Goal: Contribute content: Contribute content

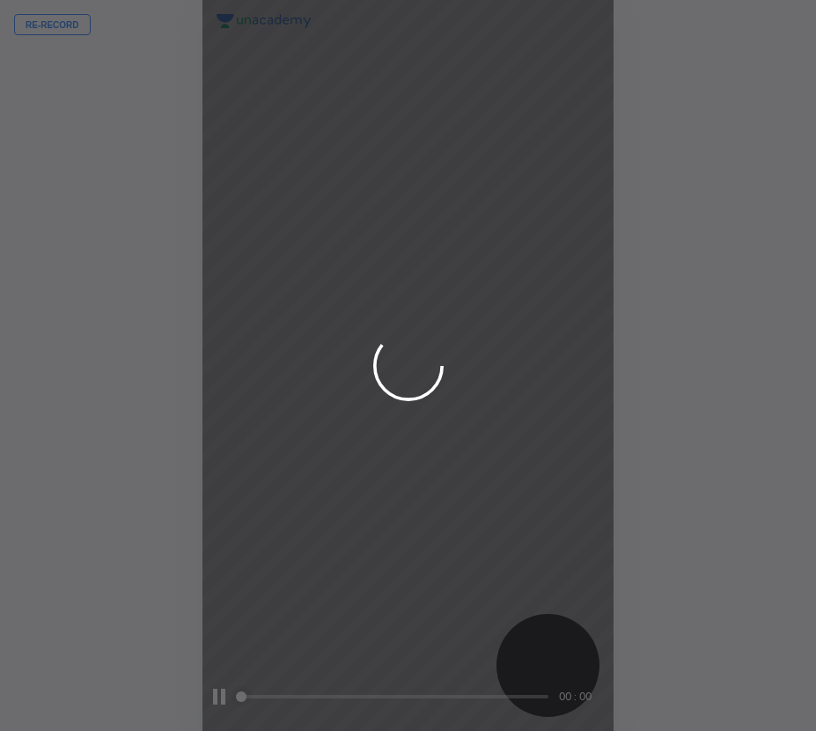
scroll to position [731, 534]
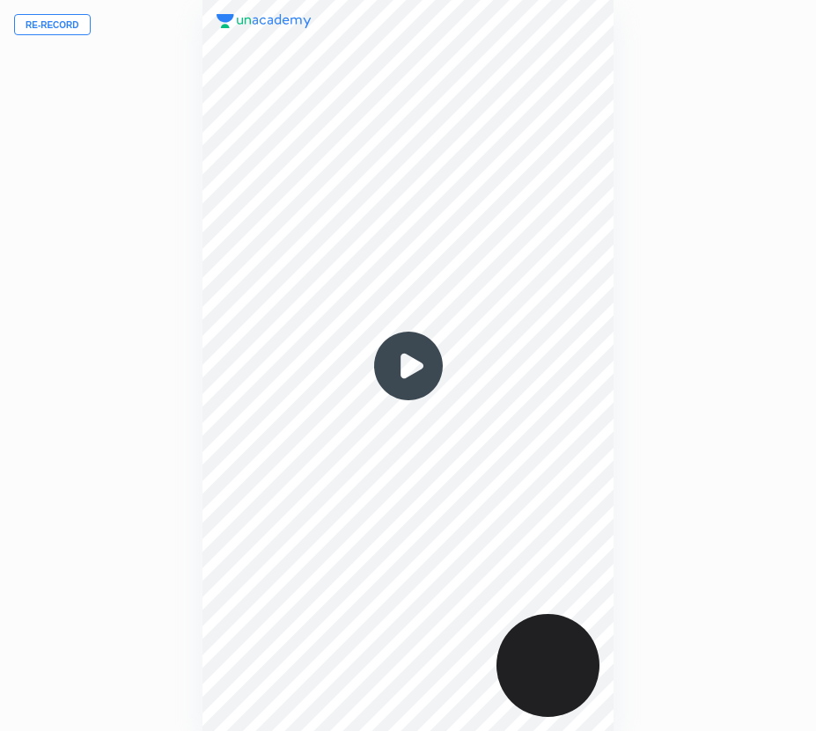
click at [406, 363] on img at bounding box center [408, 366] width 84 height 84
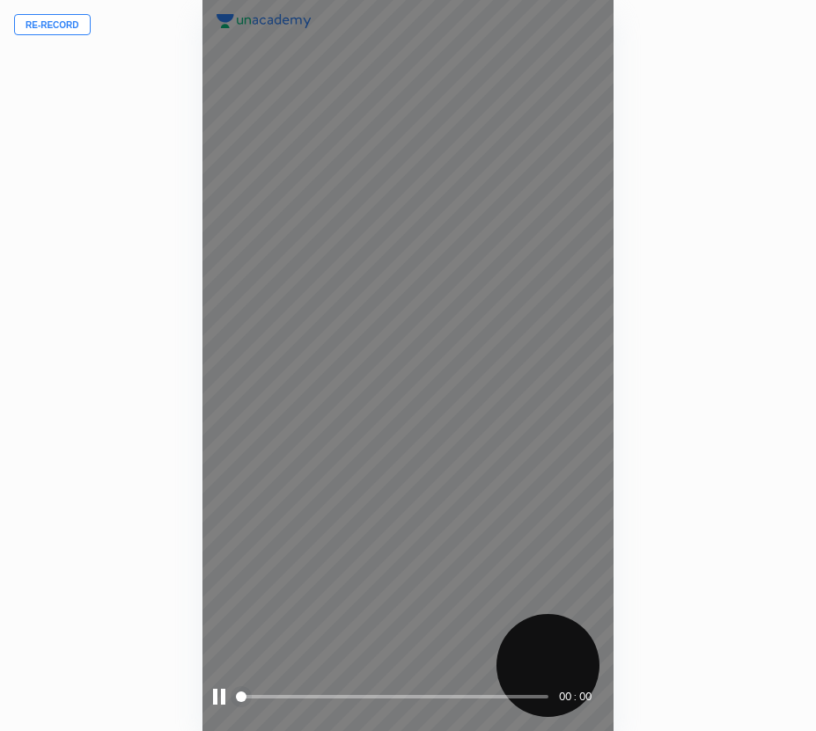
click at [461, 698] on span at bounding box center [393, 697] width 309 height 4
drag, startPoint x: 477, startPoint y: 698, endPoint x: 488, endPoint y: 698, distance: 11.4
click at [482, 698] on span at bounding box center [393, 697] width 309 height 26
click at [490, 698] on span "styled slider" at bounding box center [485, 697] width 11 height 11
click at [510, 696] on span "styled slider" at bounding box center [504, 697] width 11 height 11
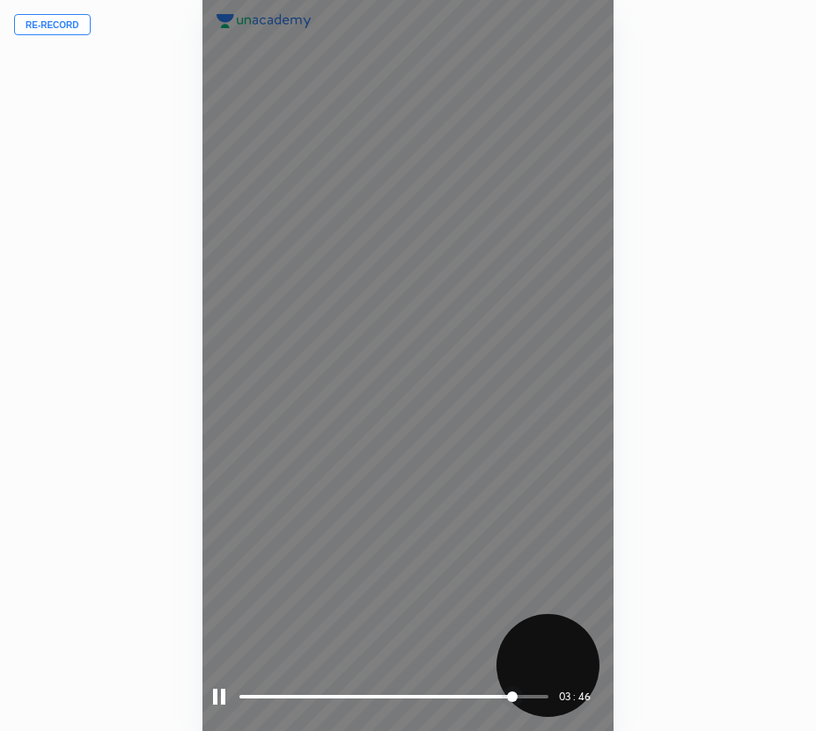
click at [518, 698] on span "styled slider" at bounding box center [512, 697] width 11 height 11
click at [538, 694] on span at bounding box center [393, 697] width 309 height 26
drag, startPoint x: 216, startPoint y: 701, endPoint x: 211, endPoint y: 716, distance: 15.6
click at [215, 701] on div at bounding box center [219, 697] width 12 height 16
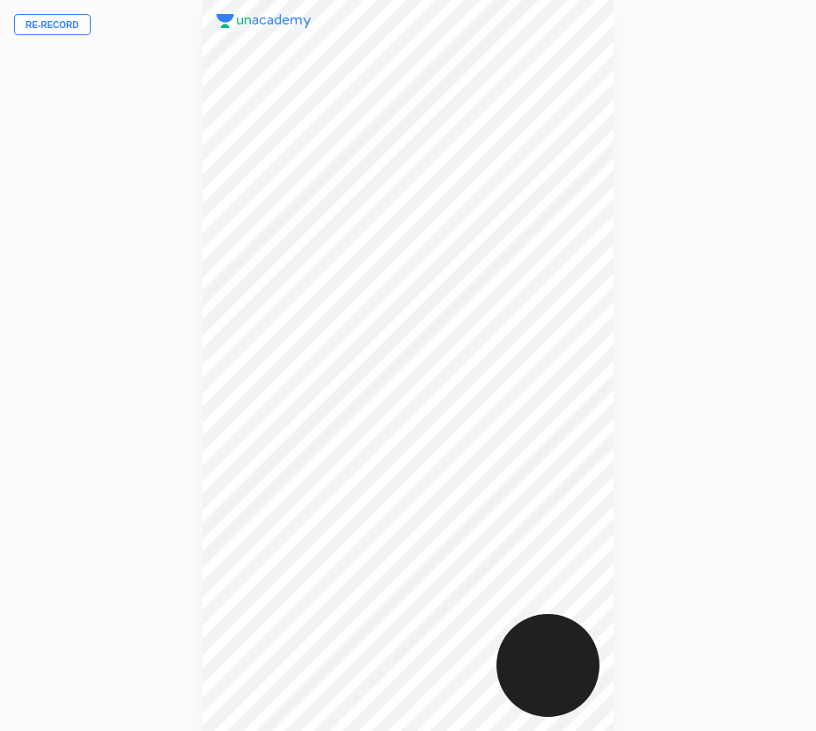
click at [61, 26] on button "Re-record" at bounding box center [52, 24] width 77 height 21
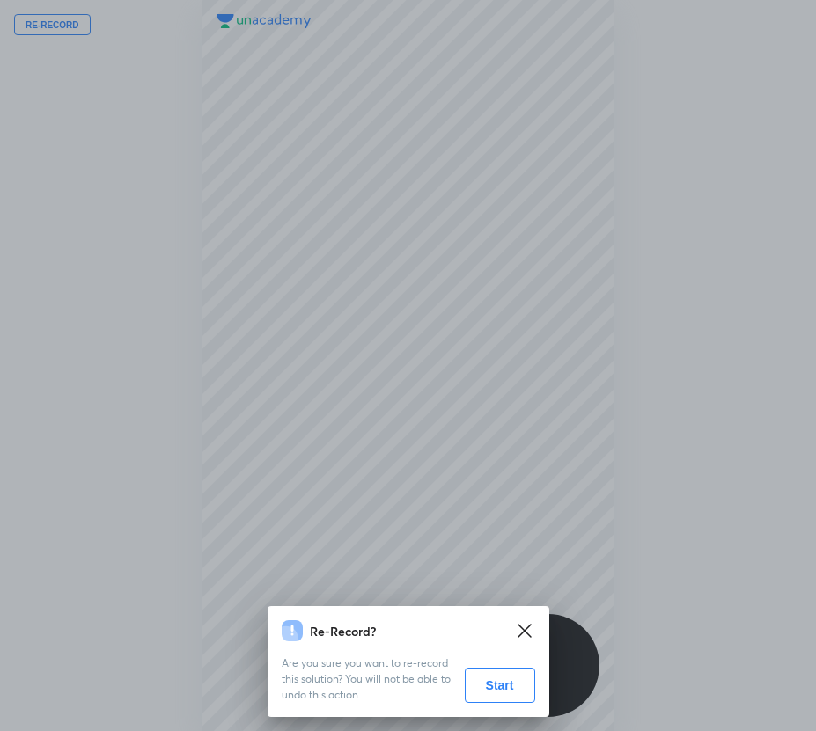
drag, startPoint x: 485, startPoint y: 689, endPoint x: 464, endPoint y: 496, distance: 194.8
click at [460, 488] on div "Re-Record? Are you sure you want to re-record this solution? You will not be ab…" at bounding box center [408, 365] width 816 height 731
click at [458, 517] on div "Re-Record? Are you sure you want to re-record this solution? You will not be ab…" at bounding box center [408, 365] width 816 height 731
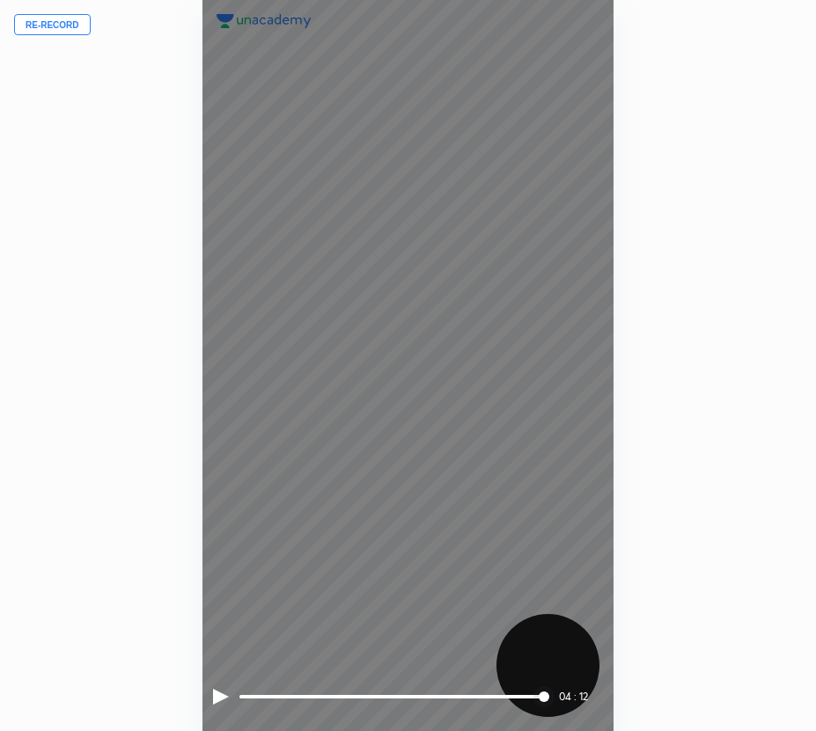
click at [539, 698] on span "styled slider" at bounding box center [544, 697] width 11 height 11
click at [539, 699] on span "styled slider" at bounding box center [544, 697] width 11 height 11
click at [523, 698] on span "styled slider" at bounding box center [528, 697] width 11 height 11
drag, startPoint x: 510, startPoint y: 699, endPoint x: 498, endPoint y: 699, distance: 11.4
click at [514, 699] on span "styled slider" at bounding box center [519, 697] width 11 height 11
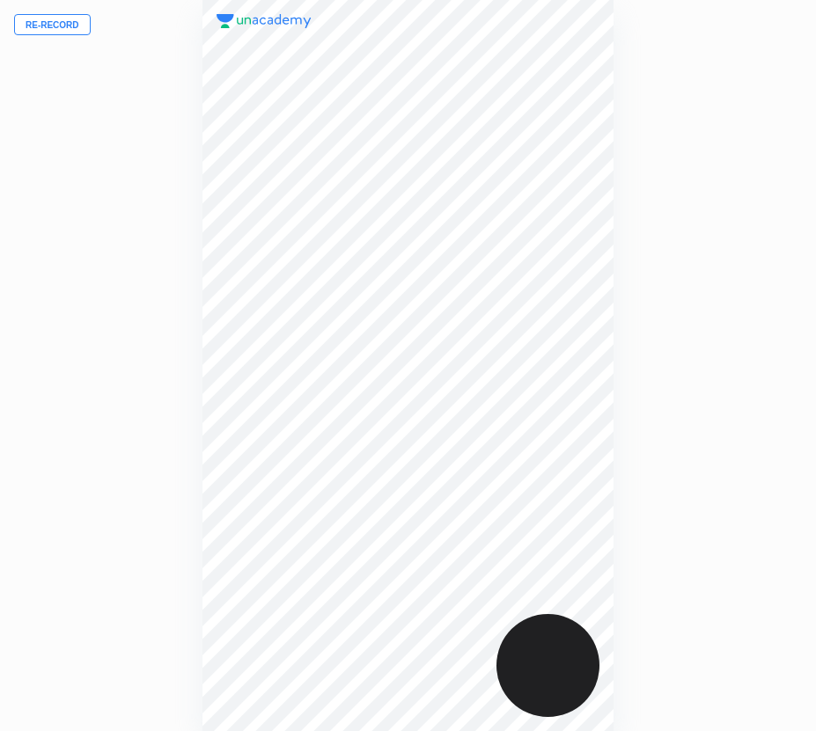
click at [50, 27] on button "Re-record" at bounding box center [52, 24] width 77 height 21
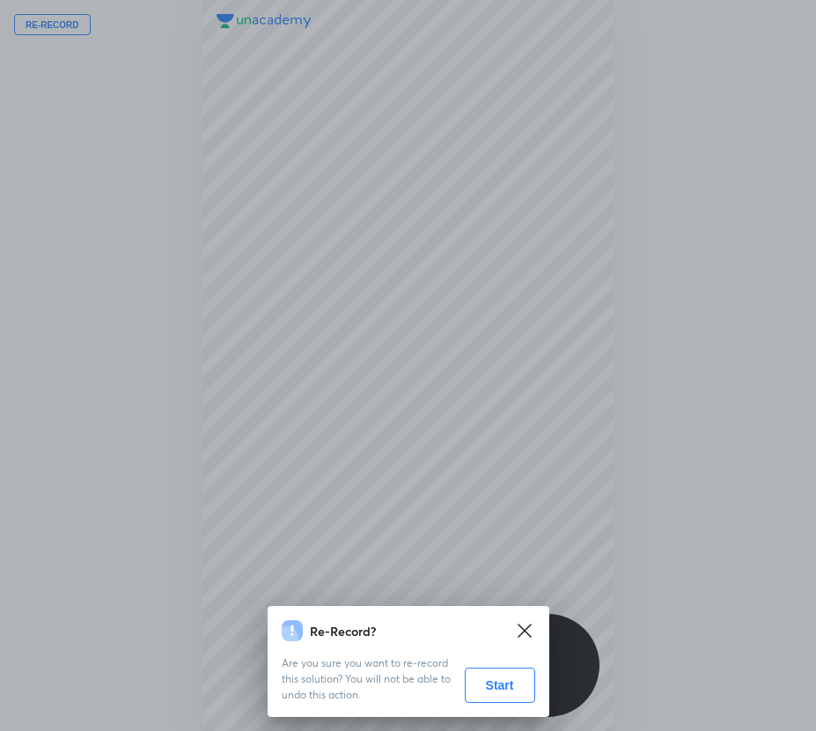
click at [505, 704] on div "Re-Record? Are you sure you want to re-record this solution? You will not be ab…" at bounding box center [409, 661] width 282 height 111
click at [503, 686] on button "Start" at bounding box center [500, 685] width 70 height 35
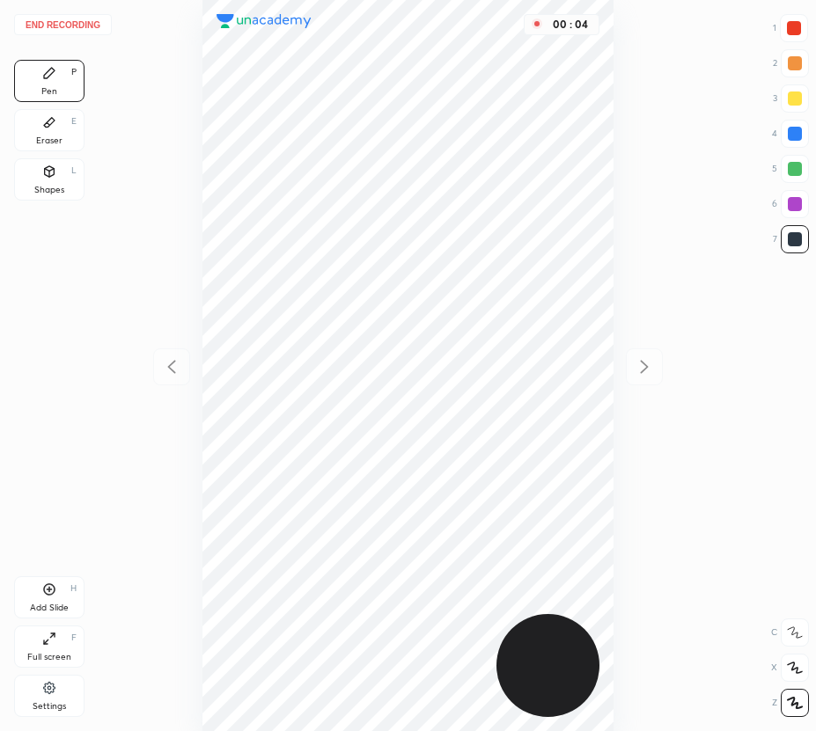
click at [796, 30] on div at bounding box center [794, 28] width 14 height 14
click at [798, 239] on div at bounding box center [795, 239] width 14 height 14
click at [795, 669] on icon at bounding box center [795, 668] width 14 height 11
click at [53, 176] on icon at bounding box center [49, 172] width 14 height 14
click at [48, 81] on div "Pen P" at bounding box center [49, 81] width 70 height 42
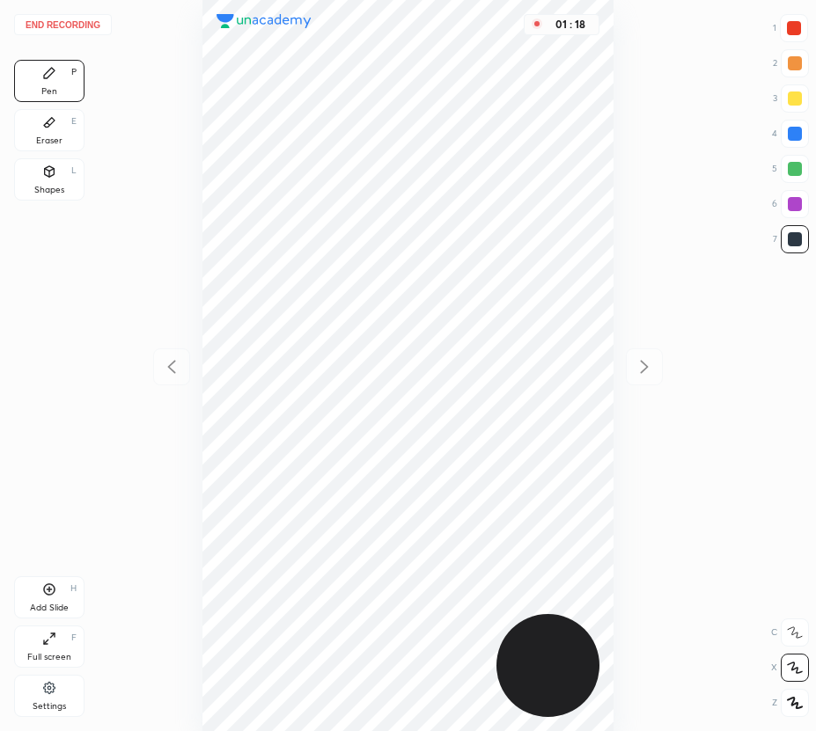
drag, startPoint x: 785, startPoint y: 27, endPoint x: 642, endPoint y: 217, distance: 237.6
click at [786, 30] on div at bounding box center [794, 28] width 28 height 28
click at [62, 599] on div "Add Slide H" at bounding box center [49, 597] width 70 height 42
click at [170, 352] on div at bounding box center [171, 367] width 37 height 37
drag, startPoint x: 645, startPoint y: 370, endPoint x: 615, endPoint y: 361, distance: 31.2
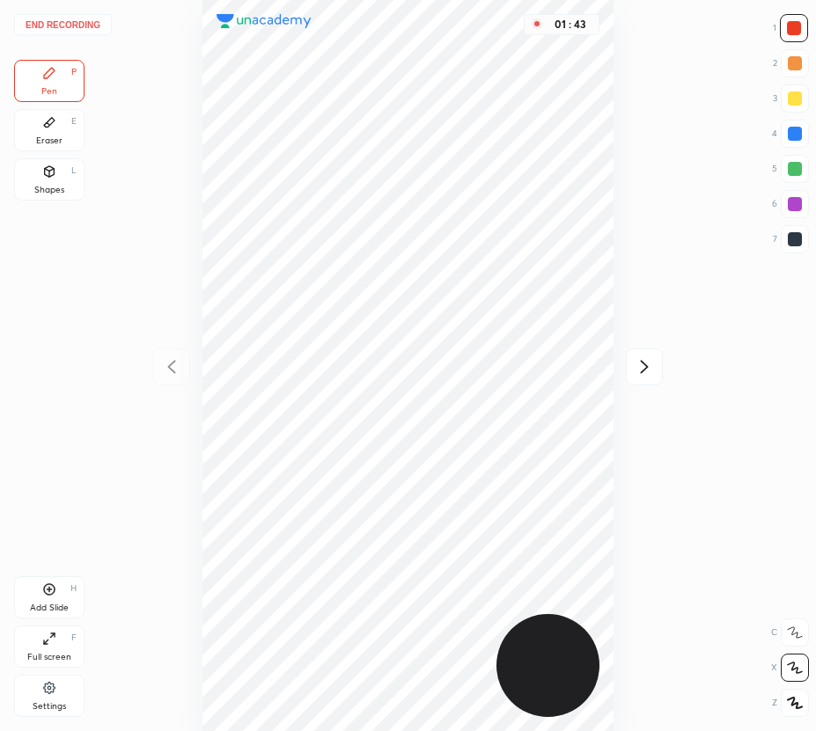
click at [644, 371] on icon at bounding box center [644, 366] width 21 height 21
click at [176, 366] on icon at bounding box center [171, 366] width 21 height 21
click at [647, 372] on icon at bounding box center [644, 366] width 21 height 21
drag, startPoint x: 179, startPoint y: 364, endPoint x: 179, endPoint y: 346, distance: 18.5
click at [179, 363] on icon at bounding box center [171, 366] width 21 height 21
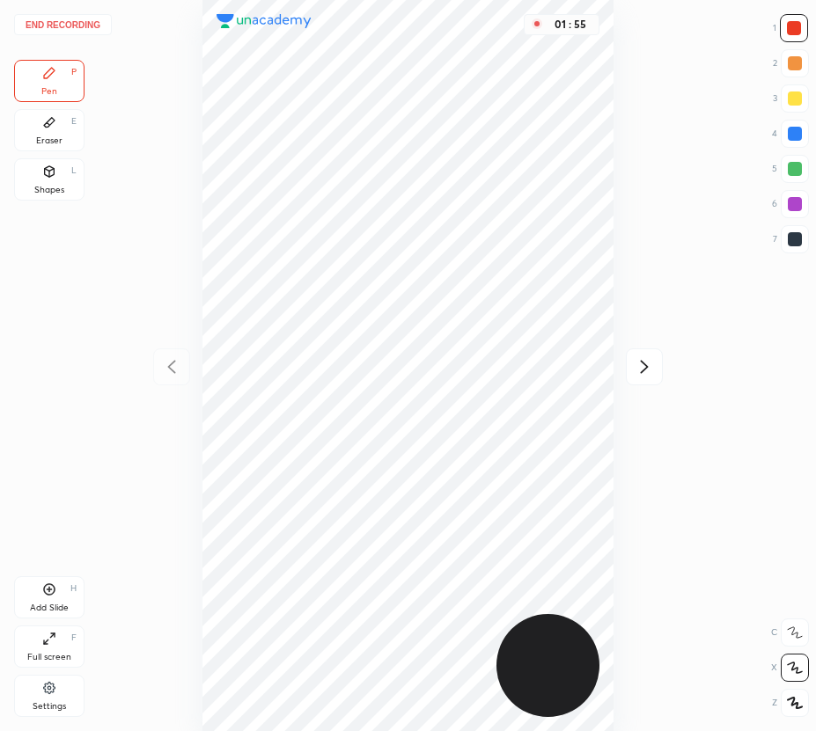
drag, startPoint x: 642, startPoint y: 374, endPoint x: 626, endPoint y: 342, distance: 35.4
click at [641, 374] on icon at bounding box center [644, 366] width 21 height 21
drag, startPoint x: 801, startPoint y: 127, endPoint x: 776, endPoint y: 138, distance: 27.2
click at [802, 127] on div at bounding box center [795, 134] width 28 height 28
click at [55, 587] on icon at bounding box center [49, 590] width 14 height 14
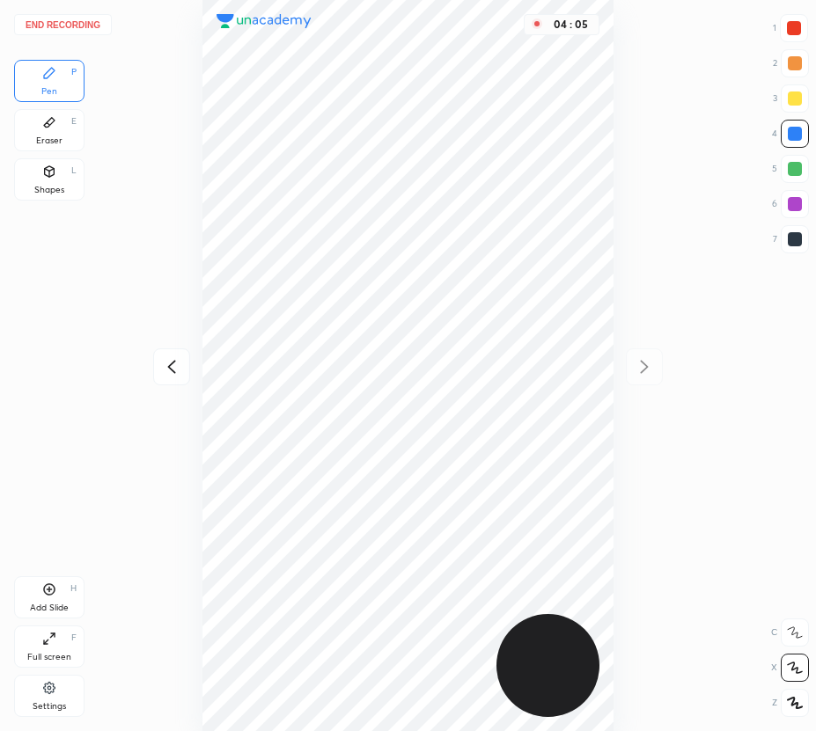
click at [182, 363] on div at bounding box center [171, 367] width 37 height 37
click at [638, 369] on icon at bounding box center [644, 366] width 21 height 21
click at [166, 371] on icon at bounding box center [171, 366] width 21 height 21
click at [171, 362] on icon at bounding box center [171, 366] width 21 height 21
click at [645, 368] on icon at bounding box center [645, 366] width 8 height 13
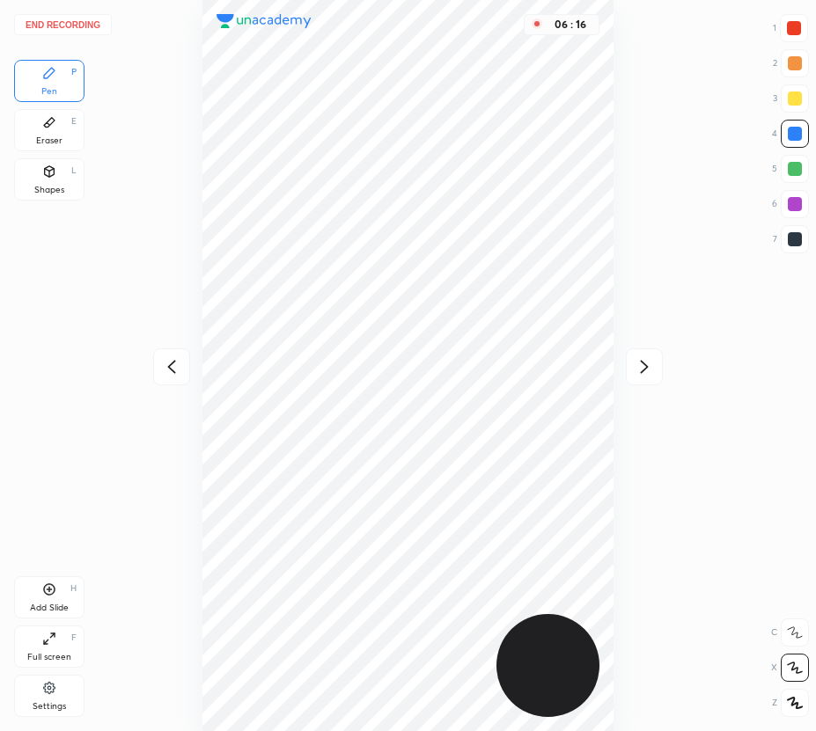
click at [175, 363] on icon at bounding box center [171, 366] width 21 height 21
click at [73, 26] on button "End recording" at bounding box center [63, 24] width 98 height 21
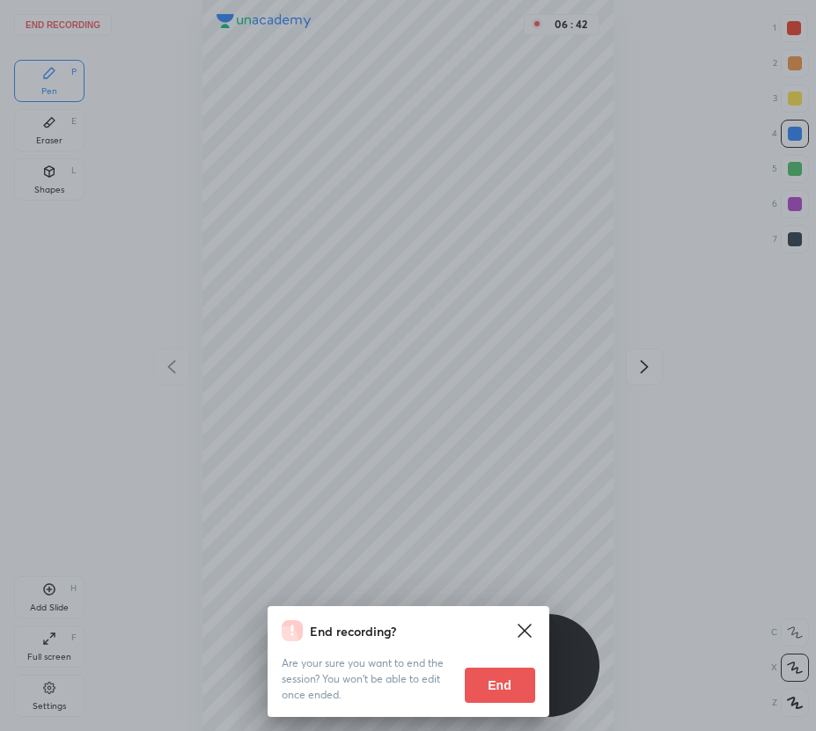
click at [506, 683] on button "End" at bounding box center [500, 685] width 70 height 35
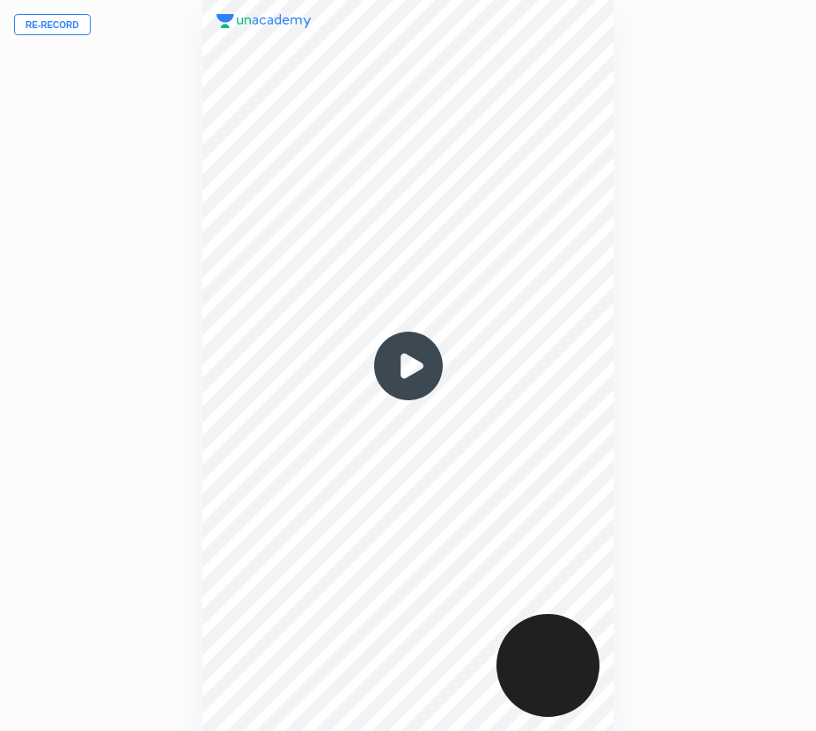
click at [55, 26] on button "Re-record" at bounding box center [52, 24] width 77 height 21
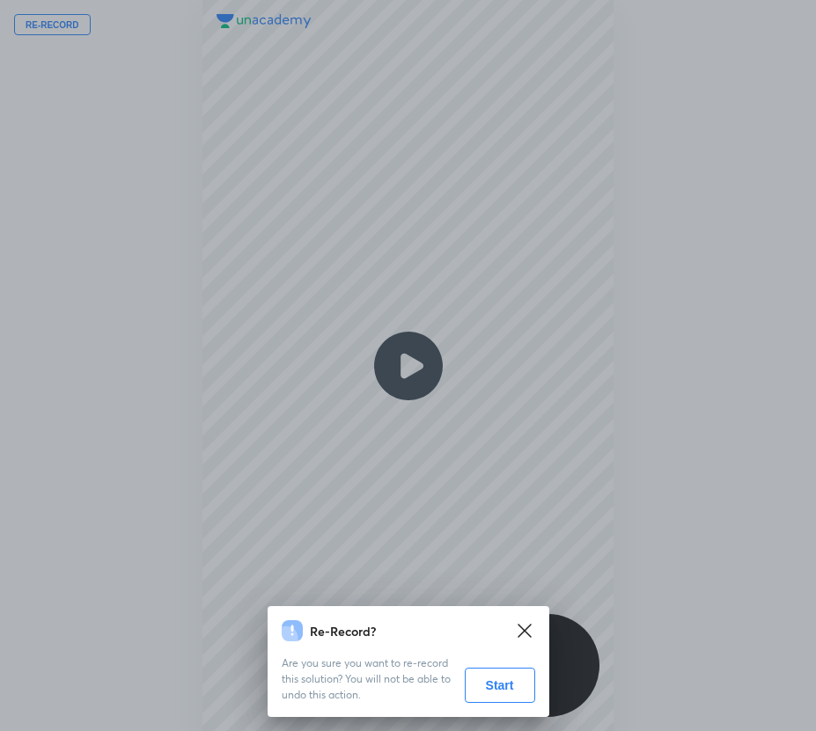
drag, startPoint x: 525, startPoint y: 698, endPoint x: 334, endPoint y: 729, distance: 192.6
click at [524, 696] on button "Start" at bounding box center [500, 685] width 70 height 35
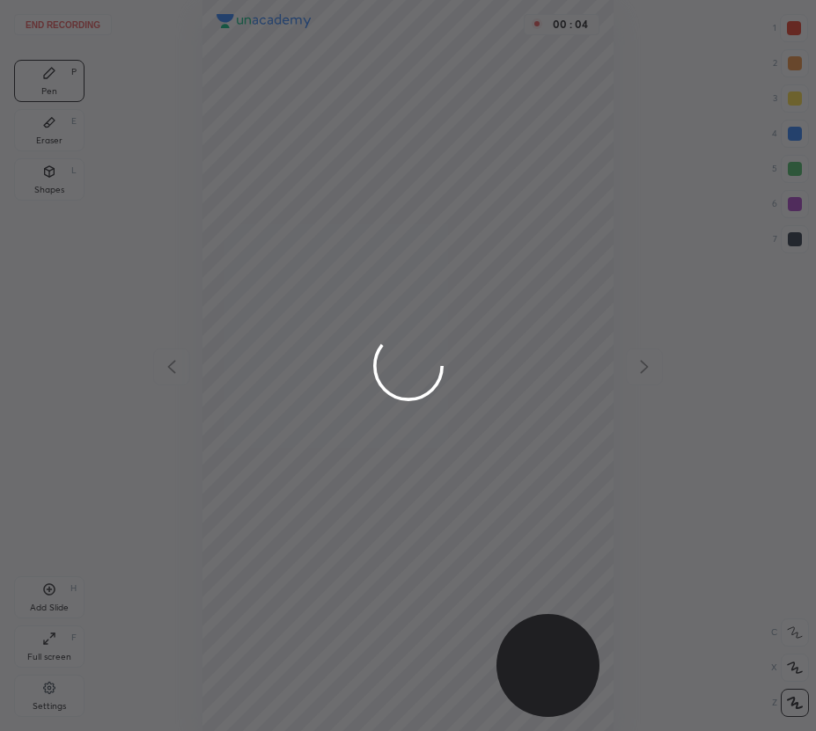
drag, startPoint x: 793, startPoint y: 28, endPoint x: 757, endPoint y: 36, distance: 36.9
click at [792, 30] on div at bounding box center [408, 365] width 816 height 731
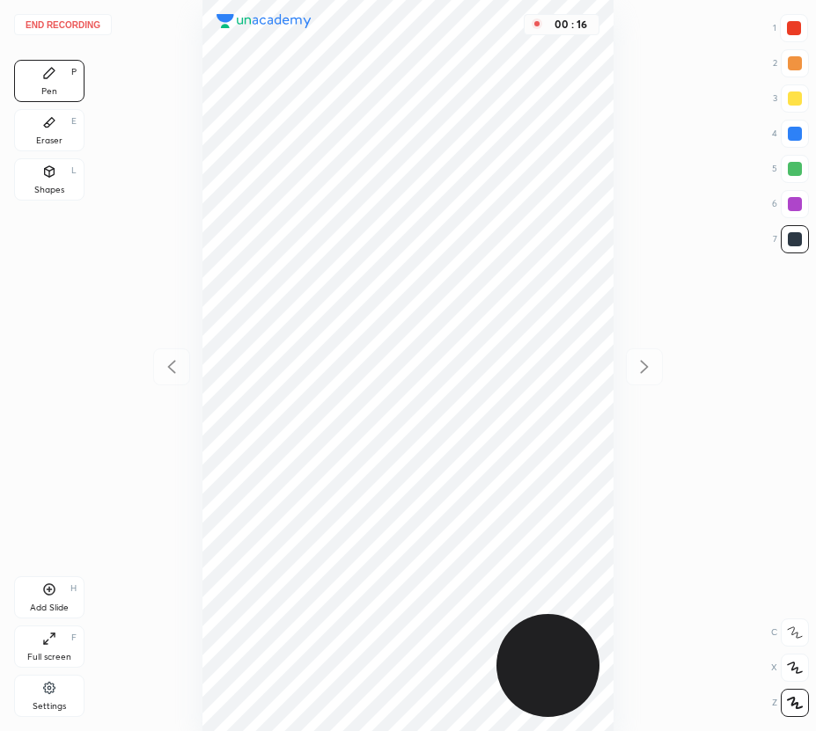
drag, startPoint x: 55, startPoint y: 194, endPoint x: 192, endPoint y: 274, distance: 158.2
click at [55, 195] on div "Shapes" at bounding box center [49, 190] width 30 height 9
drag, startPoint x: 794, startPoint y: 706, endPoint x: 776, endPoint y: 691, distance: 23.1
click at [795, 707] on icon at bounding box center [794, 703] width 13 height 13
drag, startPoint x: 40, startPoint y: 69, endPoint x: 55, endPoint y: 77, distance: 16.6
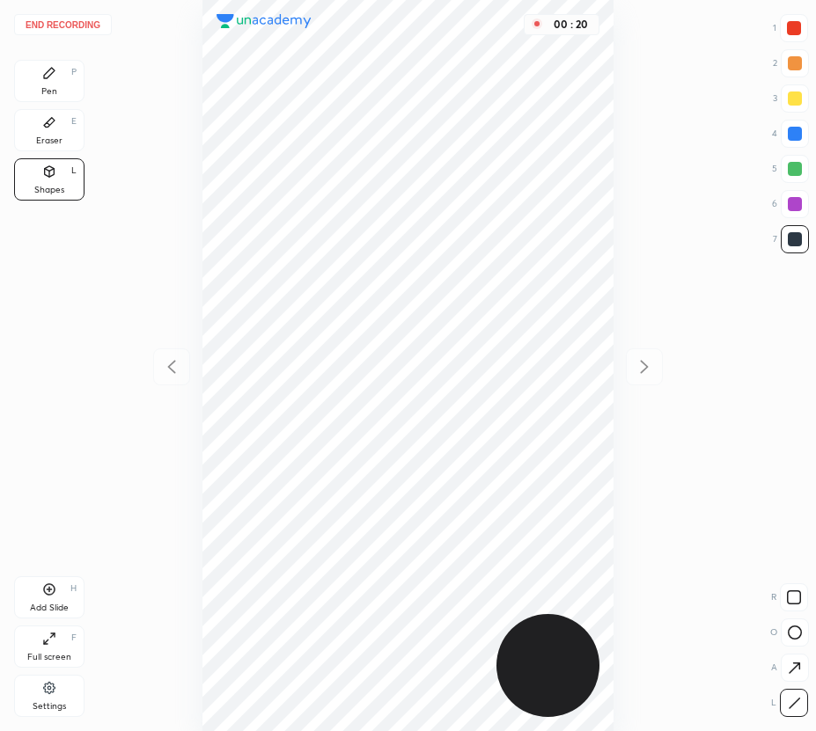
click at [43, 71] on div "Pen P" at bounding box center [49, 81] width 70 height 42
drag, startPoint x: 794, startPoint y: 33, endPoint x: 781, endPoint y: 45, distance: 18.1
click at [795, 33] on div at bounding box center [794, 28] width 14 height 14
drag, startPoint x: 48, startPoint y: 137, endPoint x: 151, endPoint y: 419, distance: 299.6
click at [48, 138] on div "Eraser" at bounding box center [49, 140] width 26 height 9
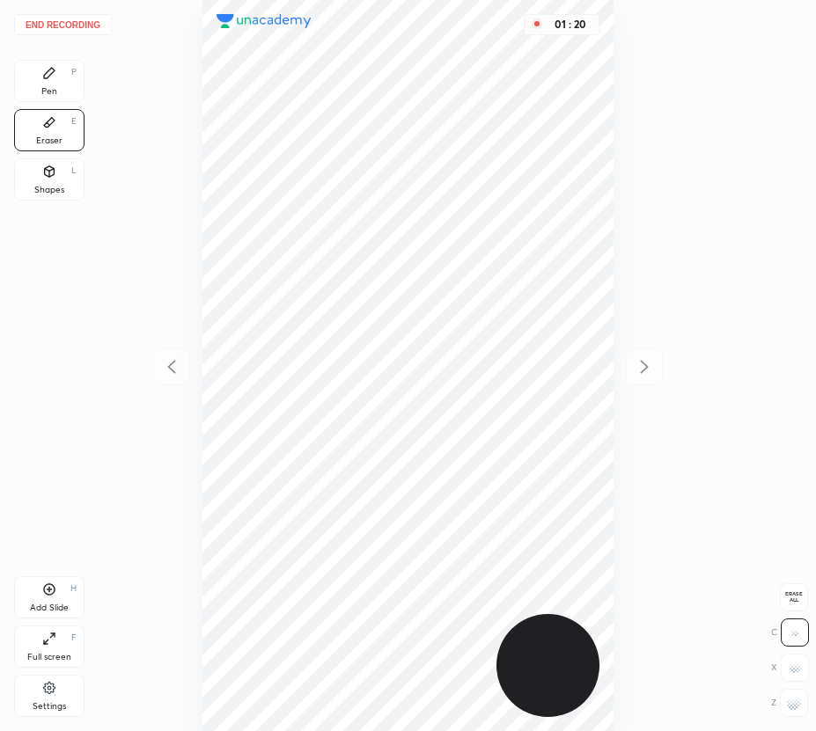
click at [45, 89] on div "Pen" at bounding box center [49, 91] width 16 height 9
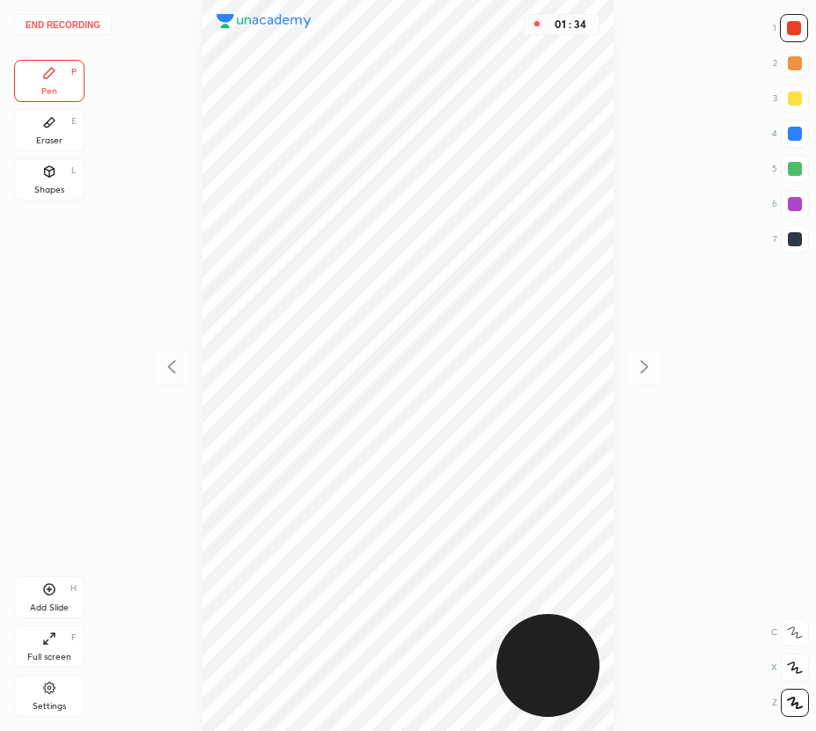
click at [48, 594] on icon at bounding box center [49, 590] width 14 height 14
drag, startPoint x: 180, startPoint y: 362, endPoint x: 176, endPoint y: 349, distance: 13.7
click at [179, 363] on icon at bounding box center [171, 366] width 21 height 21
click at [648, 371] on icon at bounding box center [644, 366] width 21 height 21
click at [648, 371] on div "01 : 37" at bounding box center [408, 365] width 534 height 731
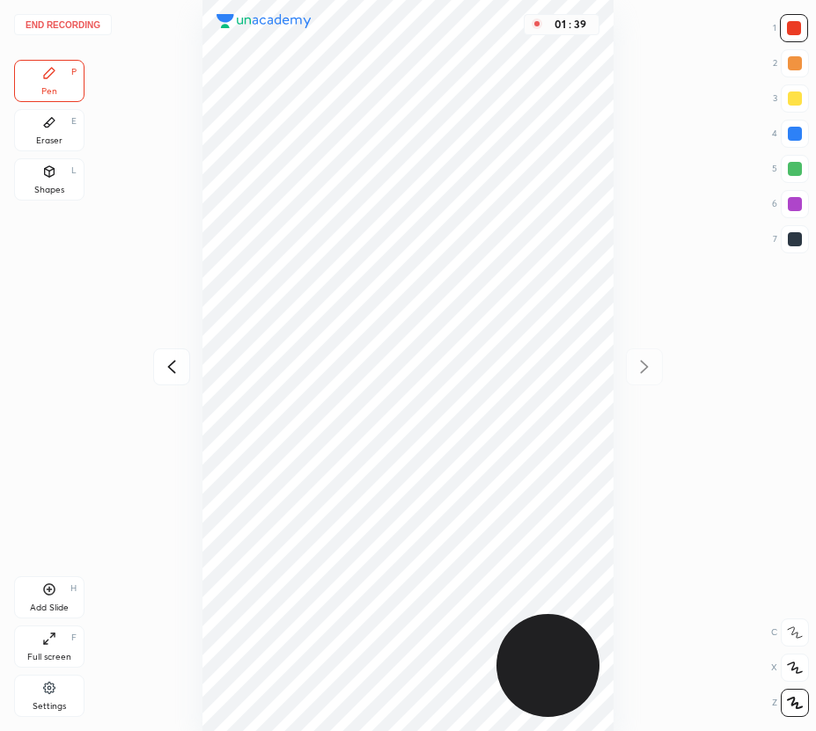
drag, startPoint x: 22, startPoint y: 82, endPoint x: 101, endPoint y: 76, distance: 79.4
click at [23, 82] on div "Pen P" at bounding box center [49, 81] width 70 height 42
click at [180, 357] on icon at bounding box center [171, 366] width 21 height 21
drag, startPoint x: 637, startPoint y: 346, endPoint x: 616, endPoint y: 341, distance: 21.6
click at [637, 345] on div "01 : 45" at bounding box center [408, 365] width 534 height 731
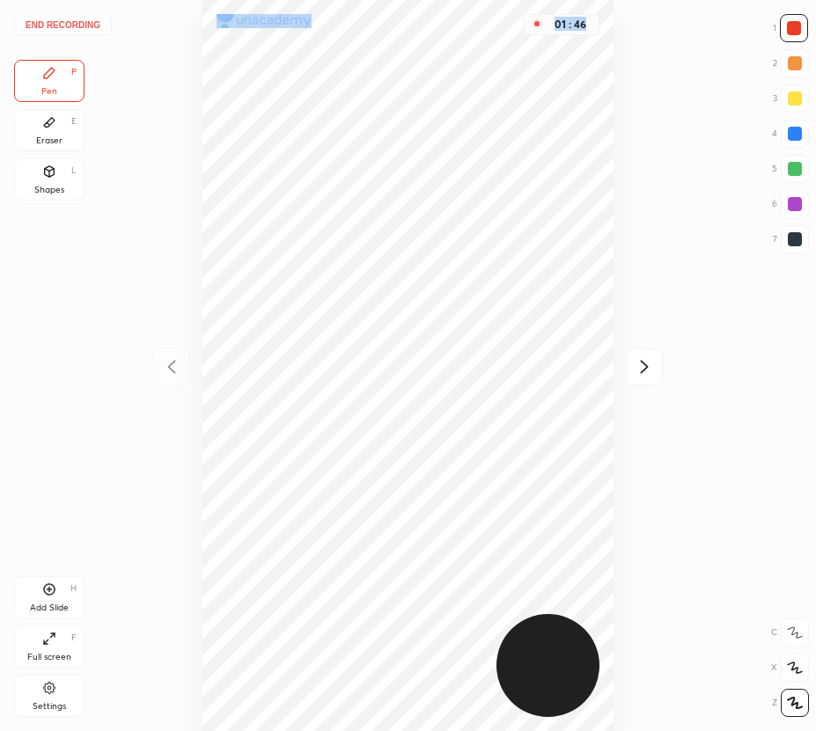
click at [638, 352] on div "01 : 46" at bounding box center [408, 365] width 534 height 731
click at [648, 356] on div at bounding box center [644, 367] width 37 height 37
drag, startPoint x: 56, startPoint y: 602, endPoint x: 74, endPoint y: 628, distance: 31.0
click at [56, 604] on div "Add Slide" at bounding box center [49, 608] width 39 height 9
click at [167, 372] on icon at bounding box center [171, 366] width 21 height 21
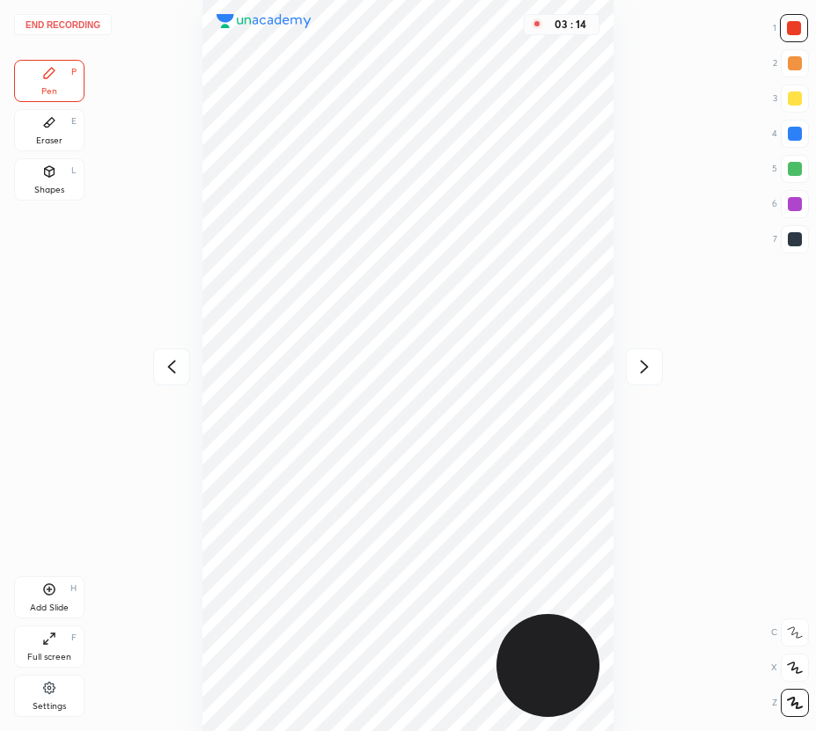
click at [642, 372] on icon at bounding box center [645, 366] width 8 height 13
click at [176, 374] on icon at bounding box center [171, 366] width 21 height 21
click at [643, 368] on icon at bounding box center [644, 366] width 21 height 21
click at [168, 369] on icon at bounding box center [171, 366] width 21 height 21
click at [646, 370] on icon at bounding box center [644, 366] width 21 height 21
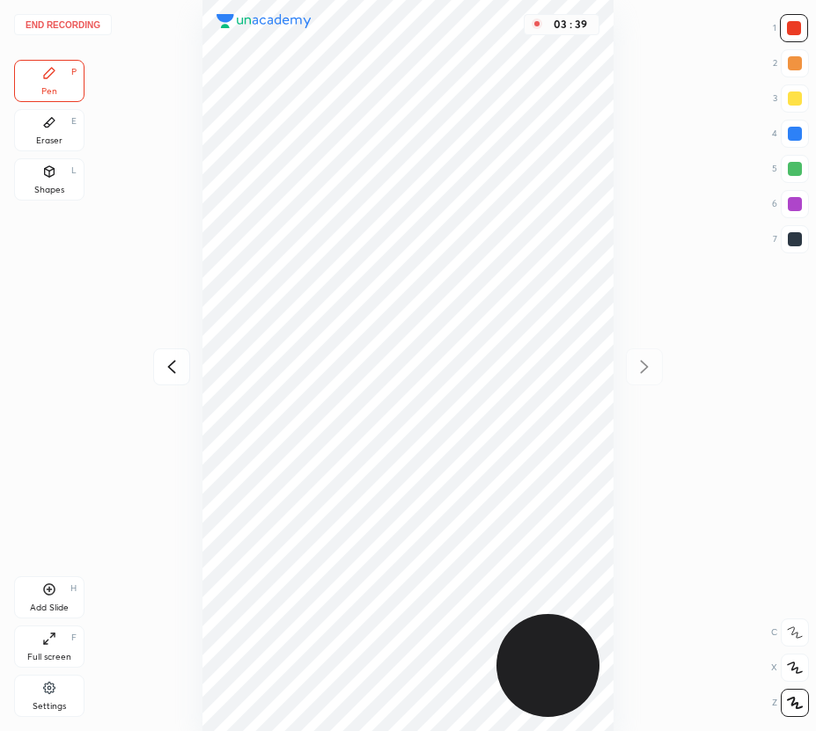
click at [795, 179] on div at bounding box center [795, 169] width 28 height 28
click at [71, 25] on button "End recording" at bounding box center [63, 24] width 98 height 21
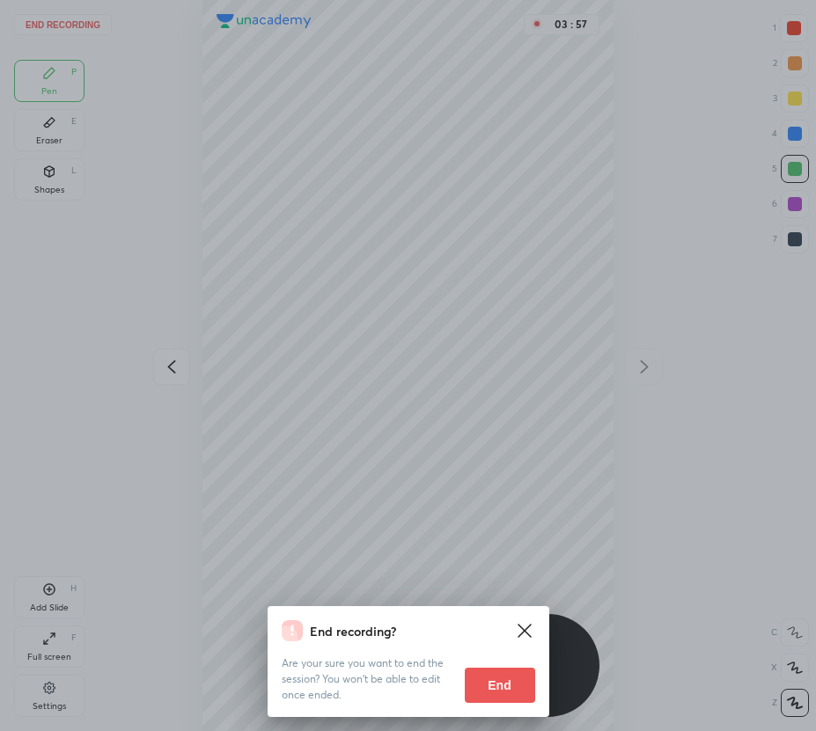
drag, startPoint x: 503, startPoint y: 689, endPoint x: 311, endPoint y: 705, distance: 193.4
click at [499, 690] on button "End" at bounding box center [500, 685] width 70 height 35
